Goal: Information Seeking & Learning: Learn about a topic

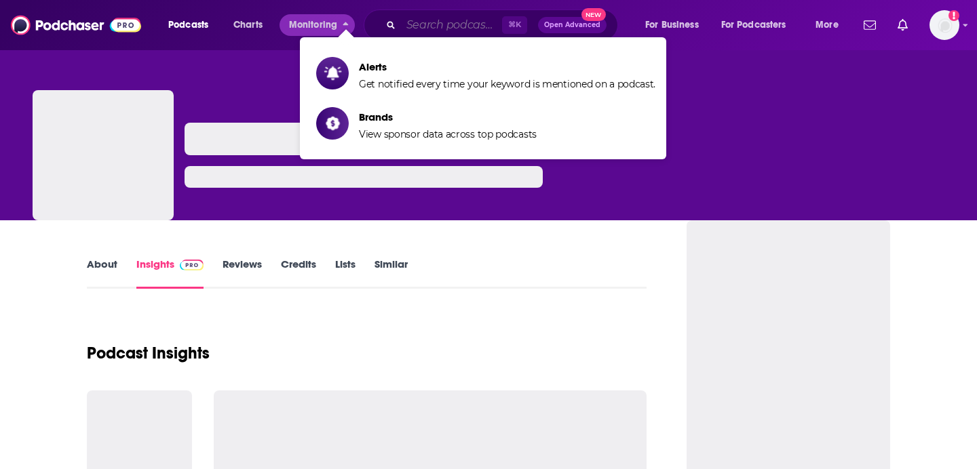
click at [455, 21] on input "Search podcasts, credits, & more..." at bounding box center [451, 25] width 101 height 22
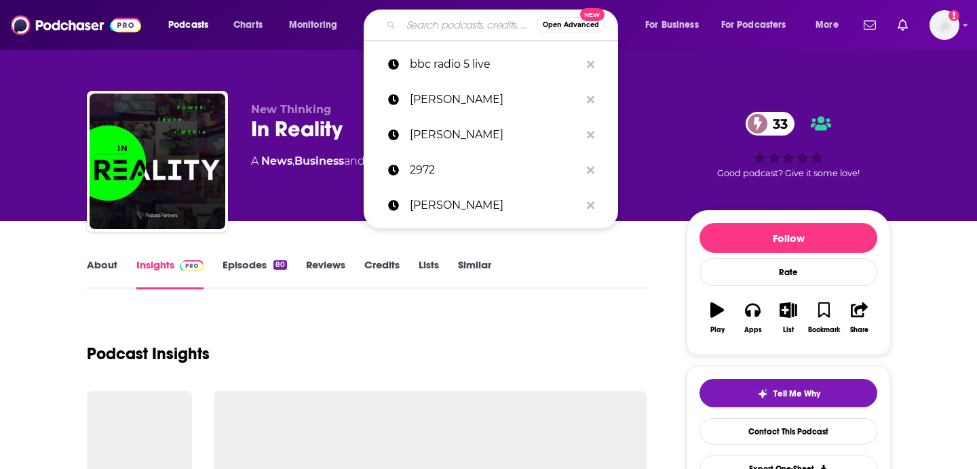
paste input "Faithful Politics"
type input "Faithful Politics"
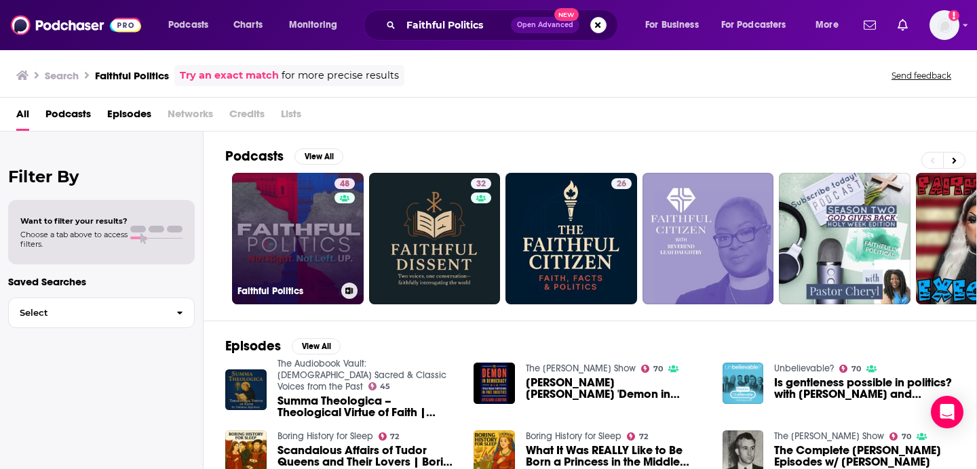
click at [276, 292] on h3 "Faithful Politics" at bounding box center [286, 292] width 98 height 12
